Goal: Go to known website: Access a specific website the user already knows

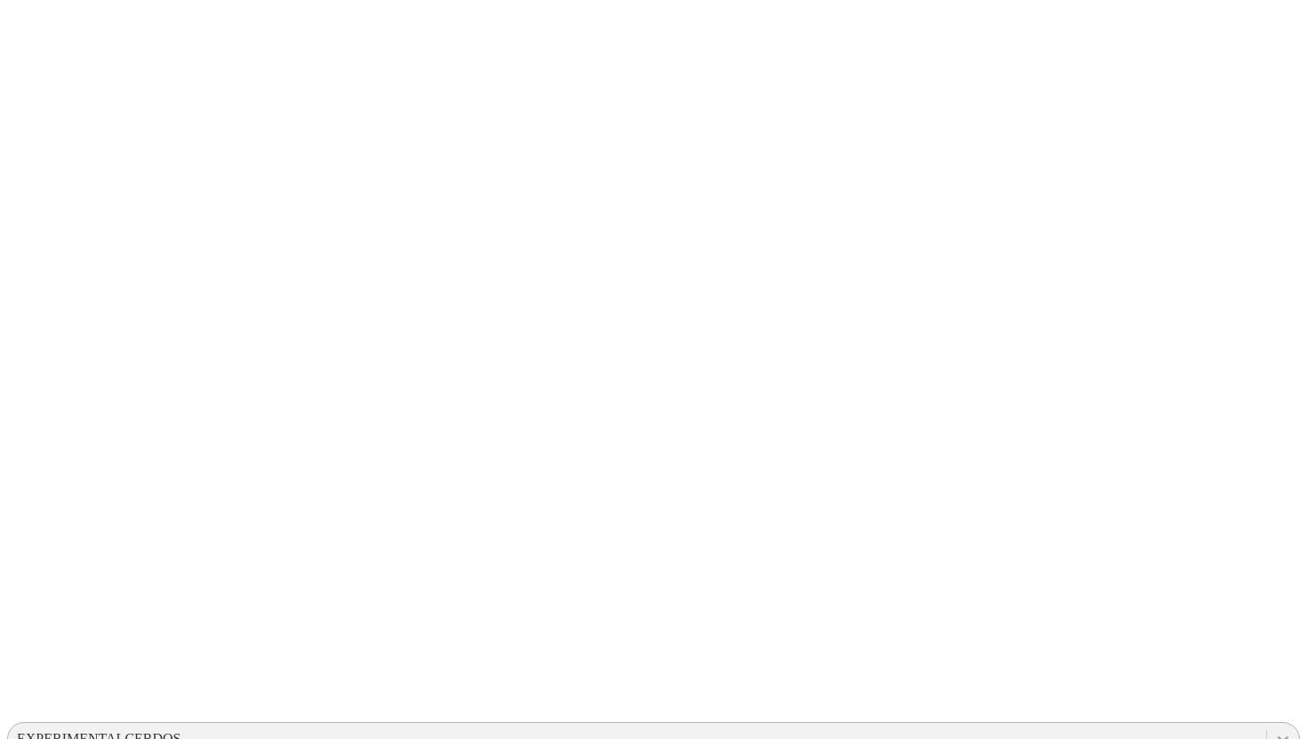
click at [1278, 736] on icon at bounding box center [1283, 739] width 11 height 6
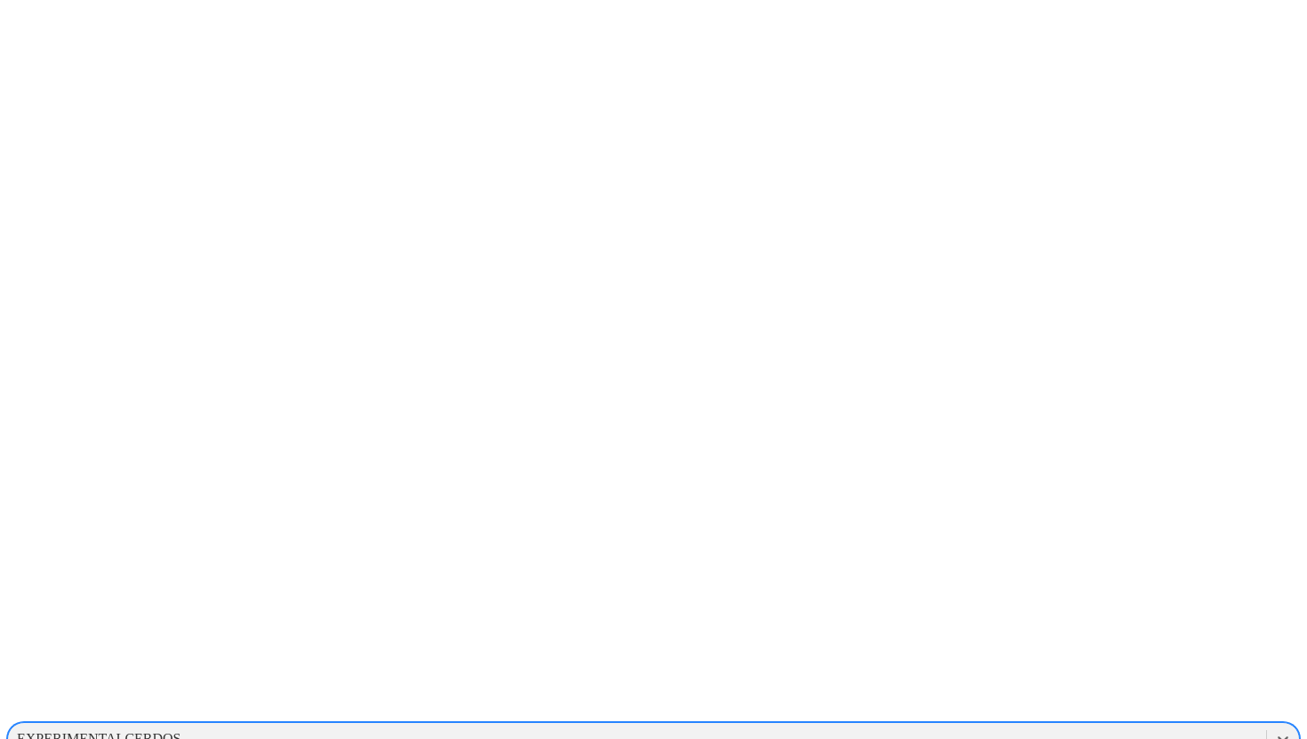
scroll to position [115, 0]
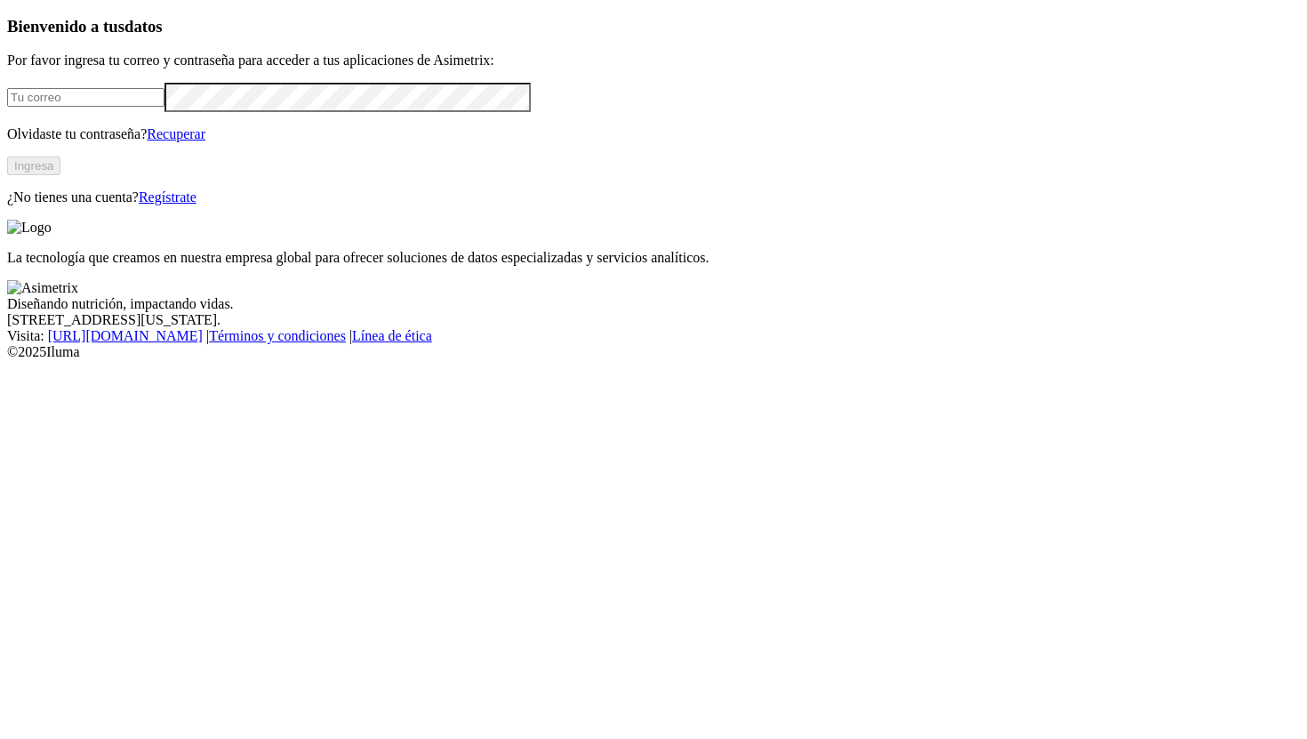
click at [165, 107] on input "email" at bounding box center [85, 97] width 157 height 19
type input "manuela.chavarria@asimetrix.co"
click at [60, 175] on button "Ingresa" at bounding box center [33, 166] width 53 height 19
